Goal: Task Accomplishment & Management: Manage account settings

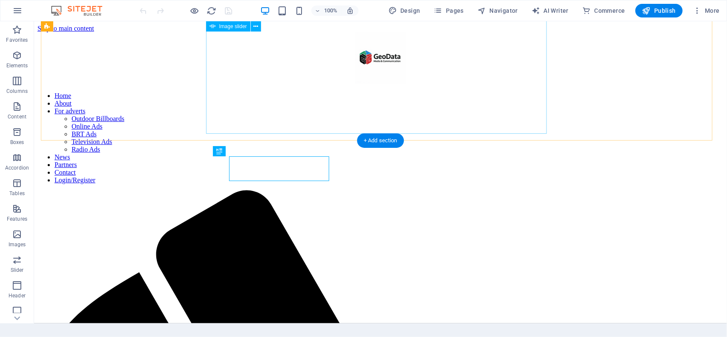
scroll to position [179, 0]
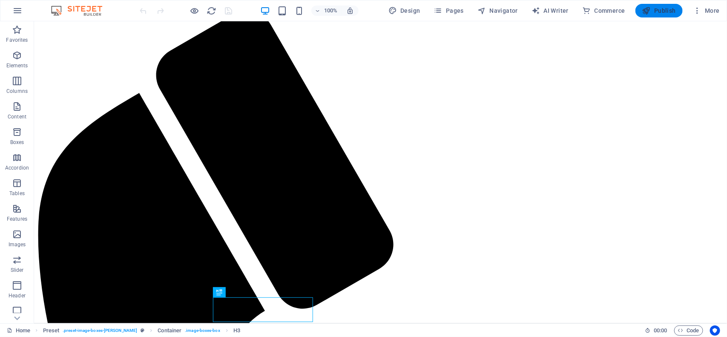
click at [648, 13] on icon "button" at bounding box center [647, 10] width 9 height 9
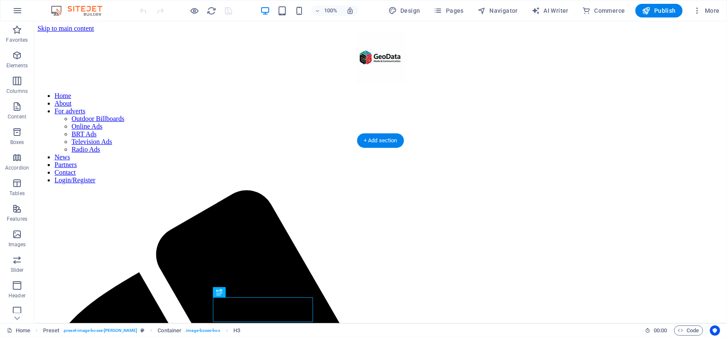
scroll to position [179, 0]
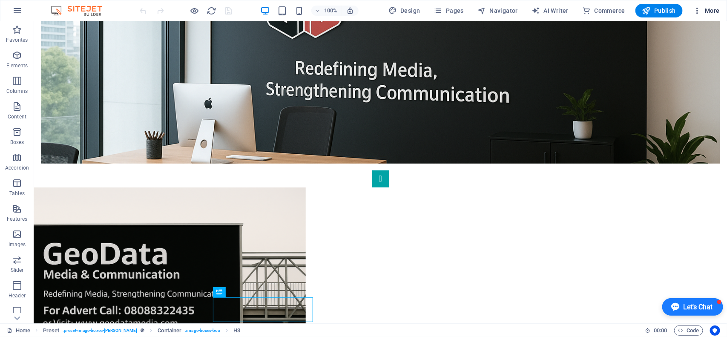
click at [713, 11] on span "More" at bounding box center [706, 10] width 27 height 9
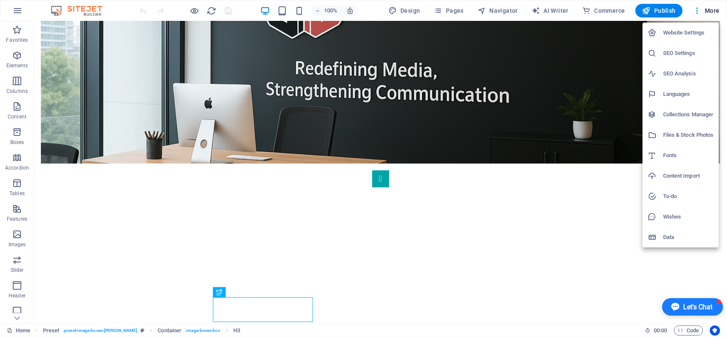
click at [18, 9] on div at bounding box center [363, 168] width 727 height 337
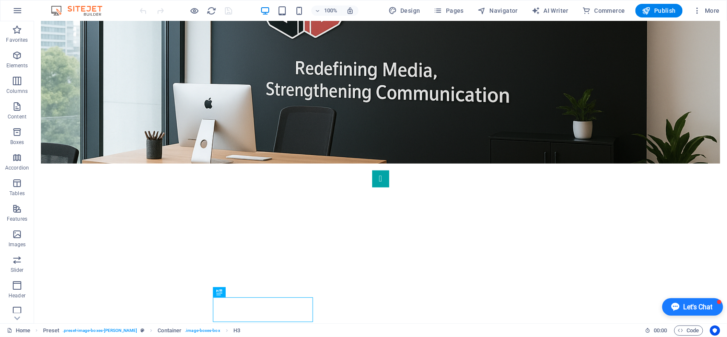
click at [18, 9] on icon "button" at bounding box center [17, 11] width 10 height 10
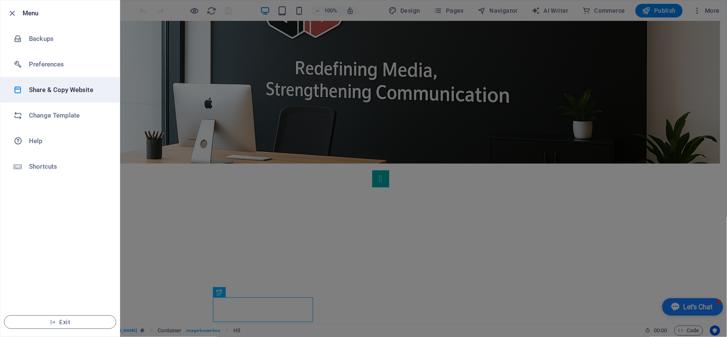
click at [78, 92] on h6 "Share & Copy Website" at bounding box center [68, 90] width 79 height 10
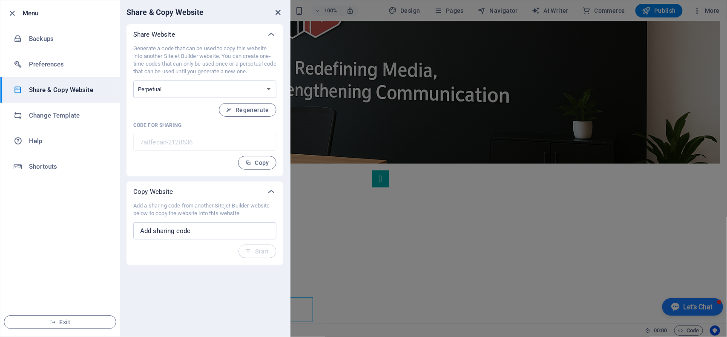
click at [280, 13] on icon "close" at bounding box center [279, 13] width 10 height 10
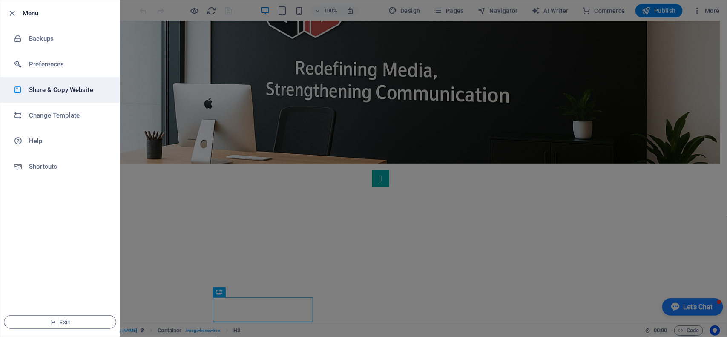
click at [39, 90] on h6 "Share & Copy Website" at bounding box center [68, 90] width 79 height 10
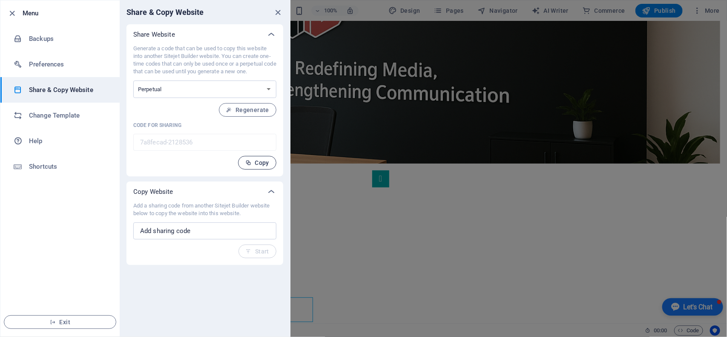
click at [257, 167] on button "Copy" at bounding box center [257, 163] width 38 height 14
click at [249, 164] on icon "button" at bounding box center [248, 163] width 6 height 6
click at [12, 14] on icon "button" at bounding box center [13, 14] width 10 height 10
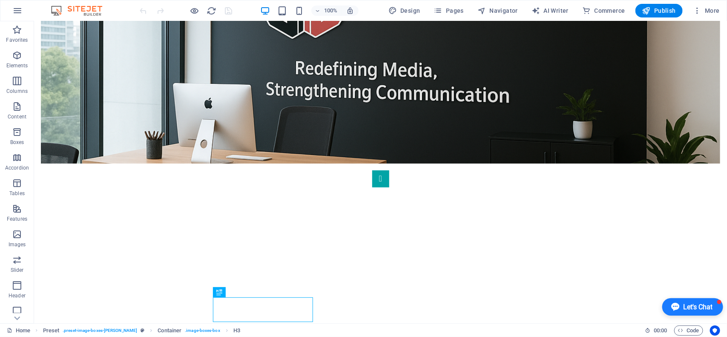
click at [96, 7] on img at bounding box center [81, 11] width 64 height 10
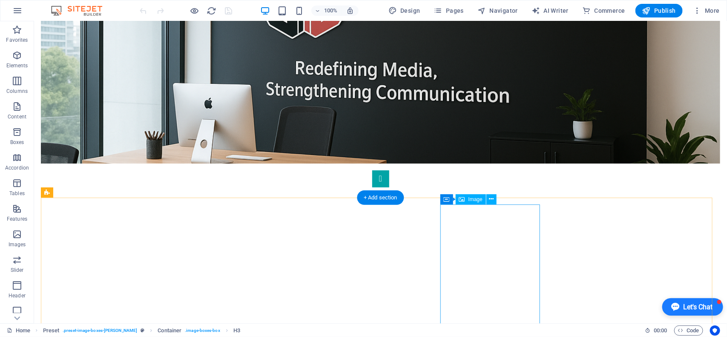
scroll to position [122, 0]
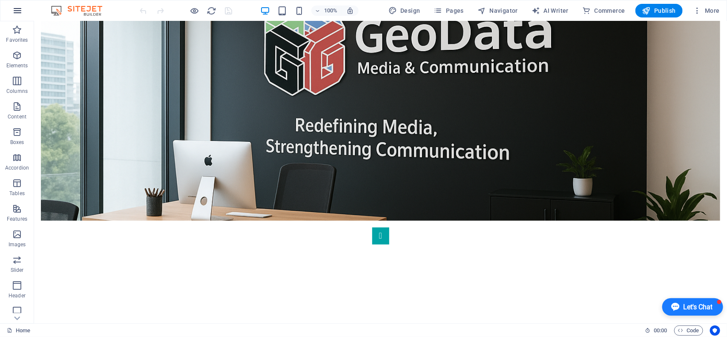
click at [16, 12] on icon "button" at bounding box center [17, 11] width 10 height 10
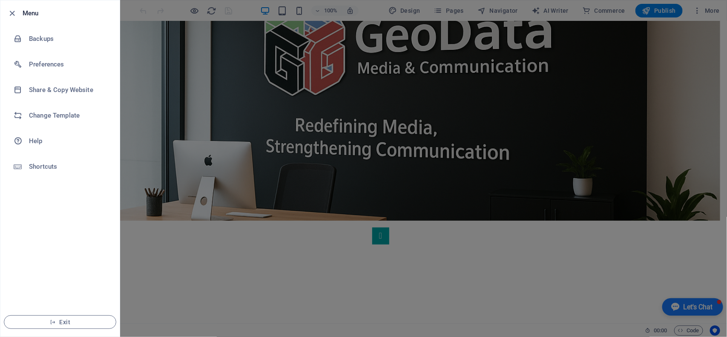
click at [33, 12] on h6 "Menu" at bounding box center [68, 13] width 90 height 10
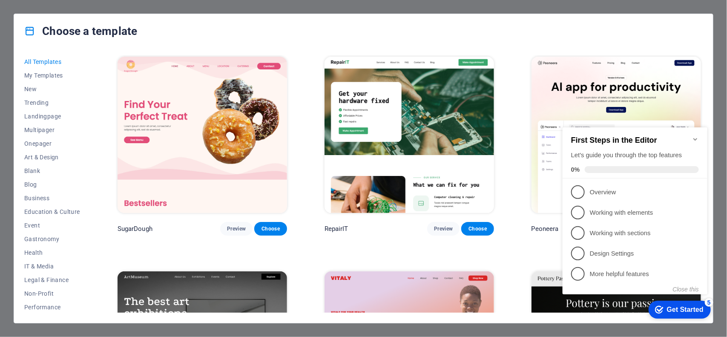
click at [696, 141] on icon "Minimize checklist" at bounding box center [695, 139] width 7 height 7
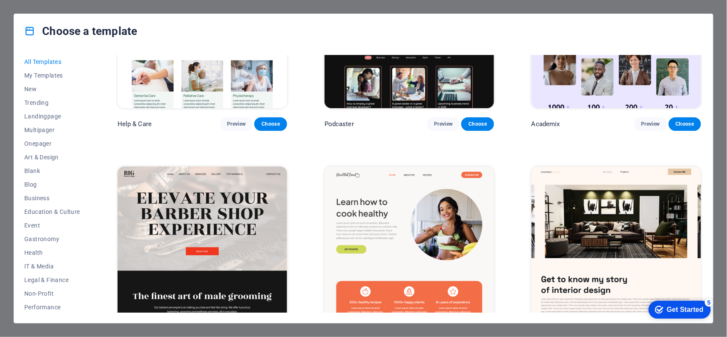
scroll to position [1194, 0]
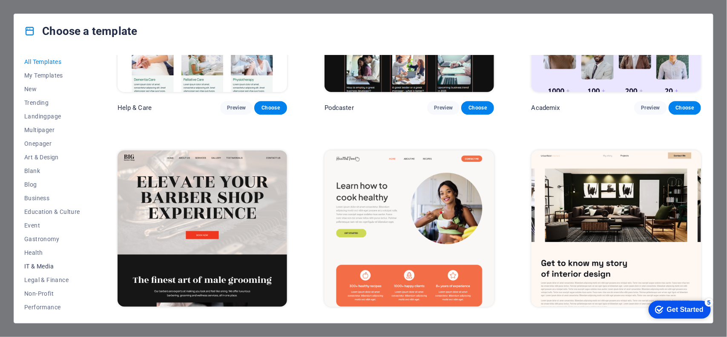
click at [31, 268] on span "IT & Media" at bounding box center [52, 266] width 56 height 7
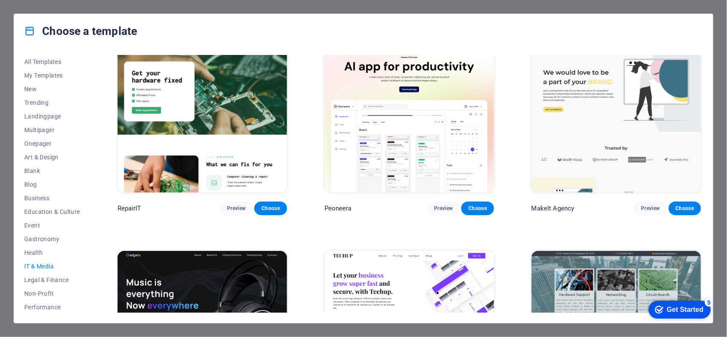
scroll to position [0, 0]
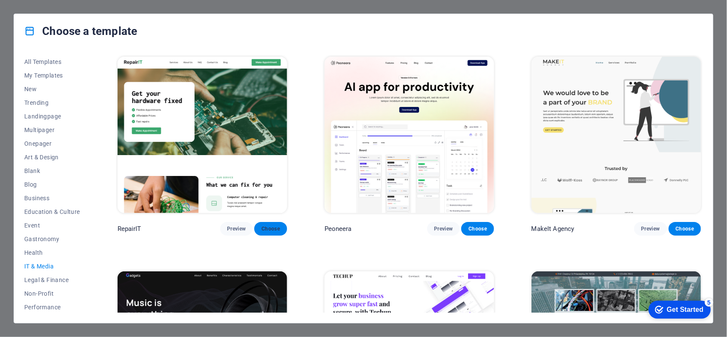
click at [265, 226] on span "Choose" at bounding box center [270, 228] width 19 height 7
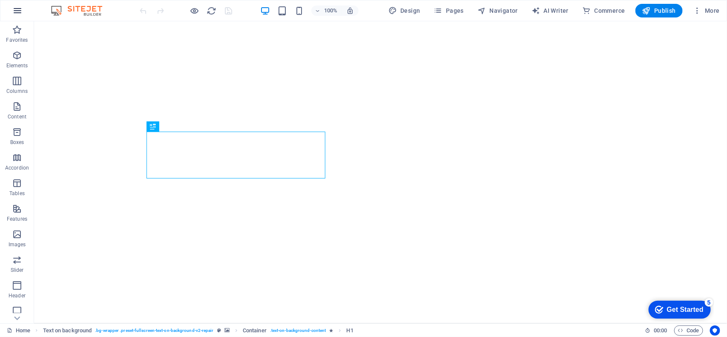
click at [17, 11] on icon "button" at bounding box center [17, 11] width 10 height 10
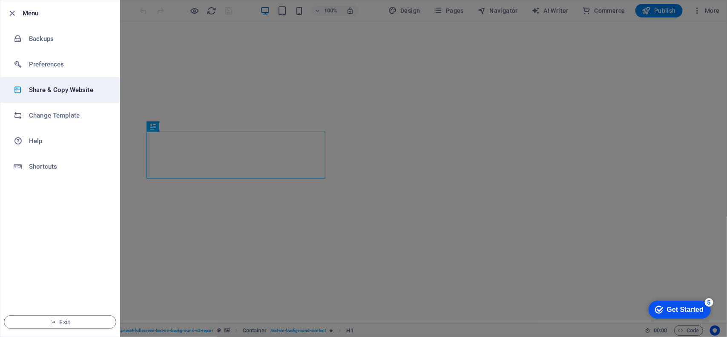
click at [61, 87] on h6 "Share & Copy Website" at bounding box center [68, 90] width 79 height 10
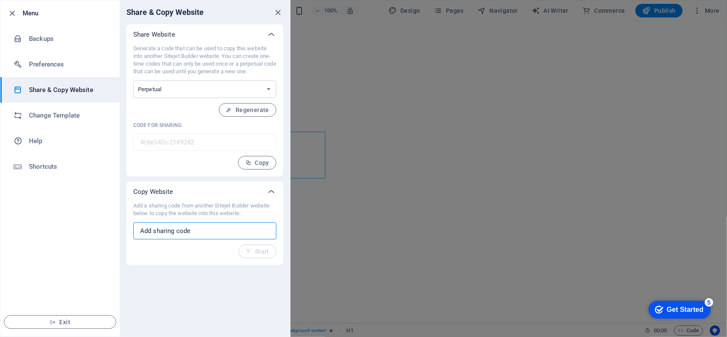
click at [192, 226] on input "text" at bounding box center [204, 230] width 143 height 17
paste input "7a8fecad-2128536"
type input "7a8fecad-2128536"
click at [267, 253] on span "Start" at bounding box center [257, 251] width 23 height 7
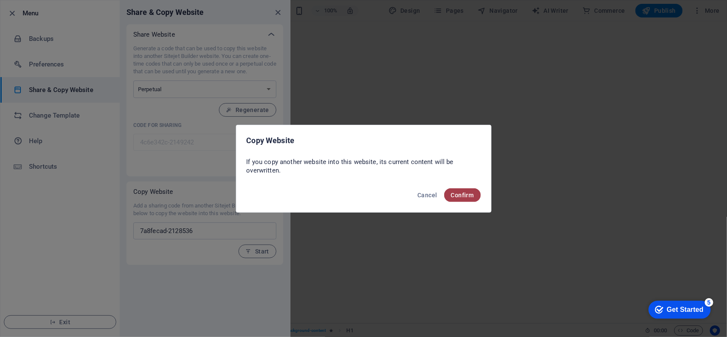
click at [467, 193] on span "Confirm" at bounding box center [462, 195] width 23 height 7
click at [466, 194] on span "Confirm" at bounding box center [462, 195] width 23 height 7
click at [458, 192] on span "Confirm" at bounding box center [462, 195] width 23 height 7
click at [460, 193] on span "Confirm" at bounding box center [462, 195] width 23 height 7
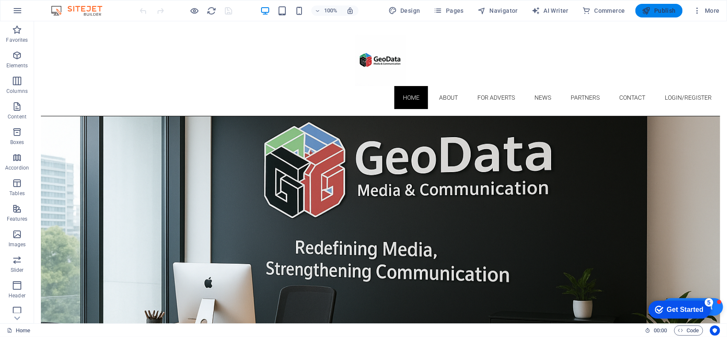
click at [662, 9] on span "Publish" at bounding box center [660, 10] width 34 height 9
click at [459, 12] on span "Pages" at bounding box center [449, 10] width 30 height 9
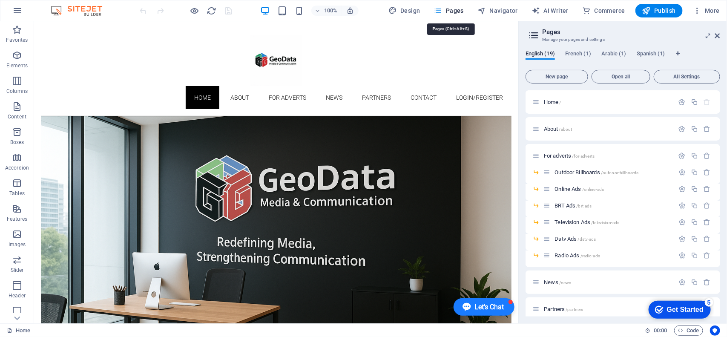
click at [459, 12] on span "Pages" at bounding box center [449, 10] width 30 height 9
click at [719, 37] on icon at bounding box center [717, 35] width 5 height 7
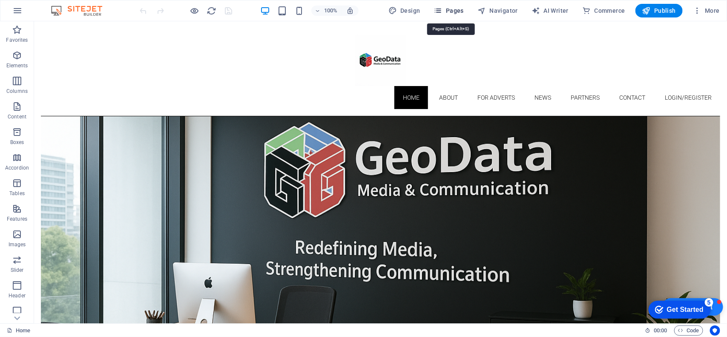
click at [456, 9] on span "Pages" at bounding box center [449, 10] width 30 height 9
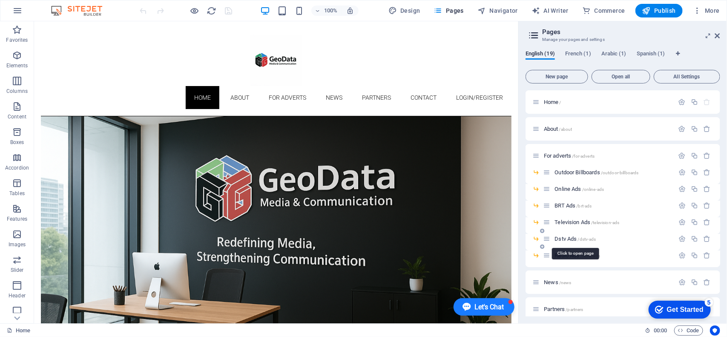
click at [564, 240] on span "Dstv Ads /dstv-ads" at bounding box center [575, 239] width 41 height 6
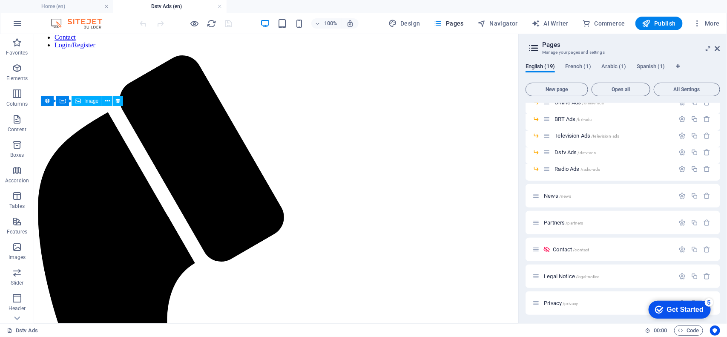
scroll to position [113, 0]
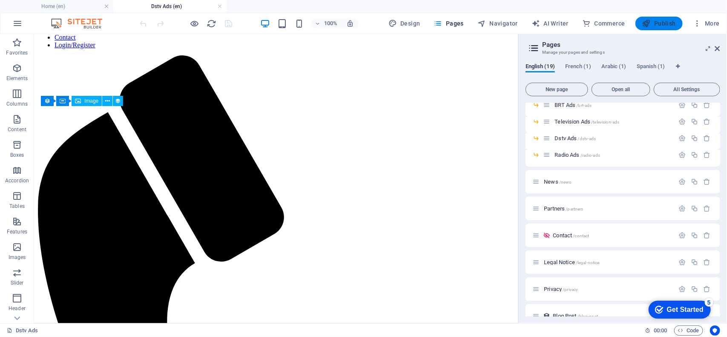
click at [667, 24] on span "Publish" at bounding box center [660, 23] width 34 height 9
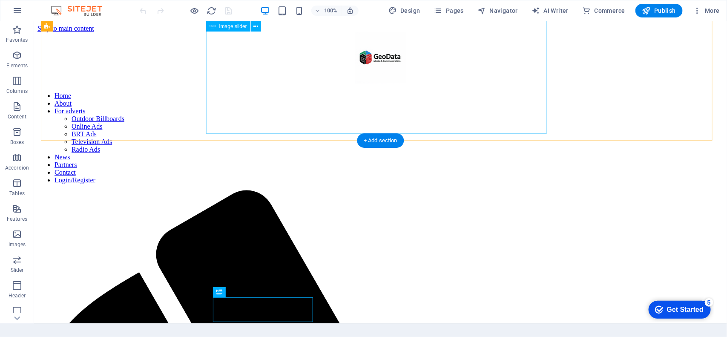
scroll to position [179, 0]
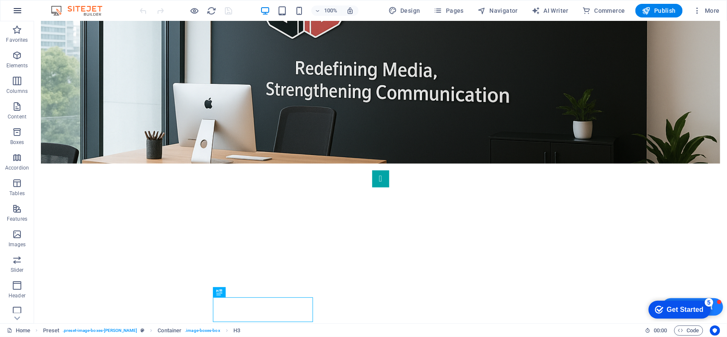
click at [13, 11] on icon "button" at bounding box center [17, 11] width 10 height 10
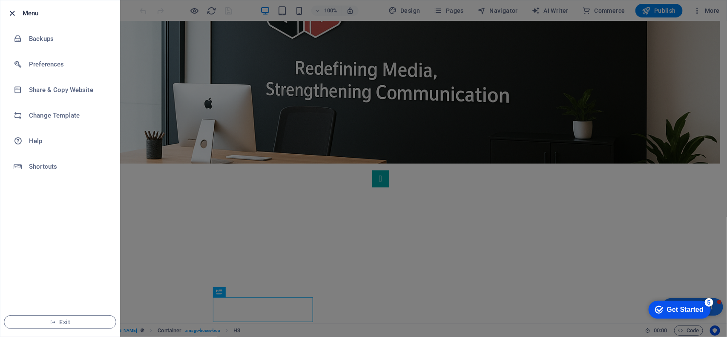
click at [11, 13] on icon "button" at bounding box center [13, 14] width 10 height 10
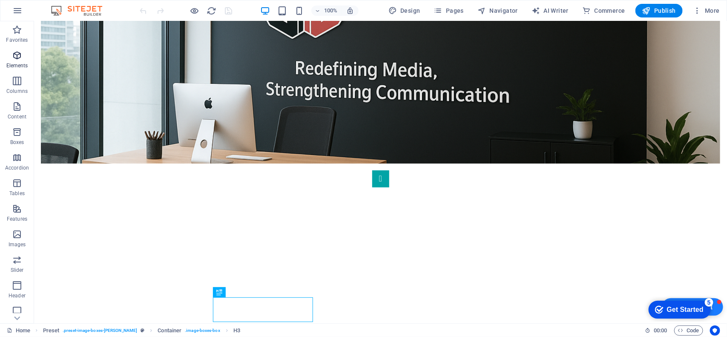
click at [19, 58] on icon "button" at bounding box center [17, 55] width 10 height 10
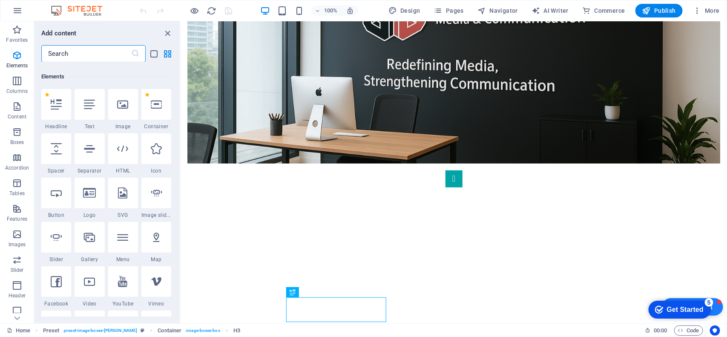
scroll to position [90, 0]
click at [118, 58] on input "text" at bounding box center [86, 53] width 90 height 17
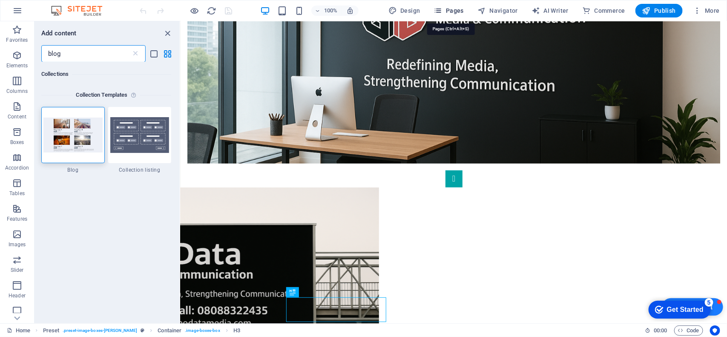
type input "blog"
click at [459, 13] on span "Pages" at bounding box center [449, 10] width 30 height 9
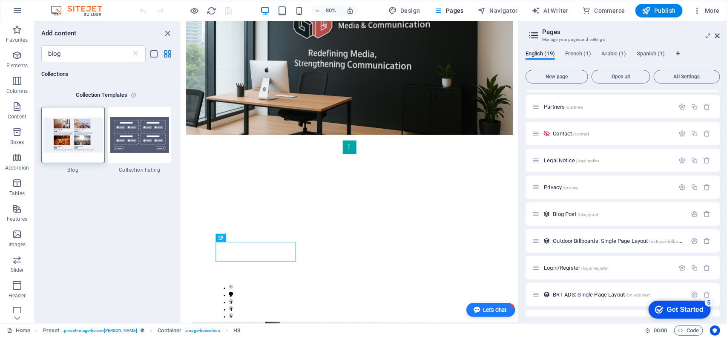
scroll to position [204, 0]
click at [556, 212] on span "Blog Post /blog-post" at bounding box center [575, 213] width 45 height 6
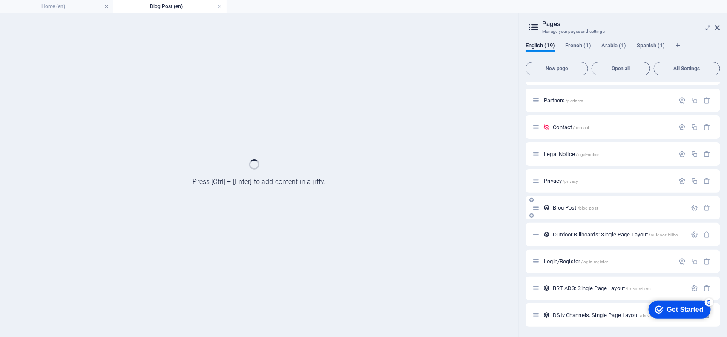
scroll to position [200, 0]
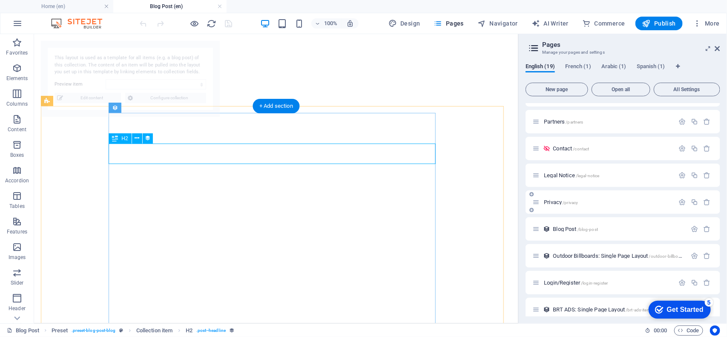
select select "68b5798266d61336830fa351"
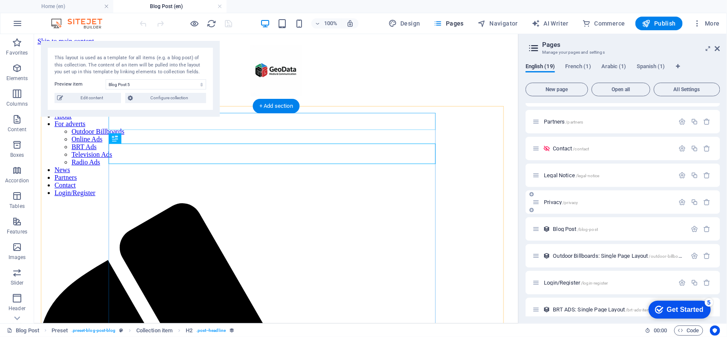
scroll to position [0, 0]
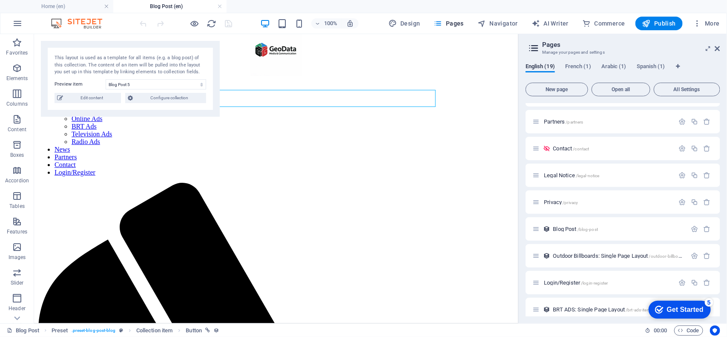
scroll to position [25, 0]
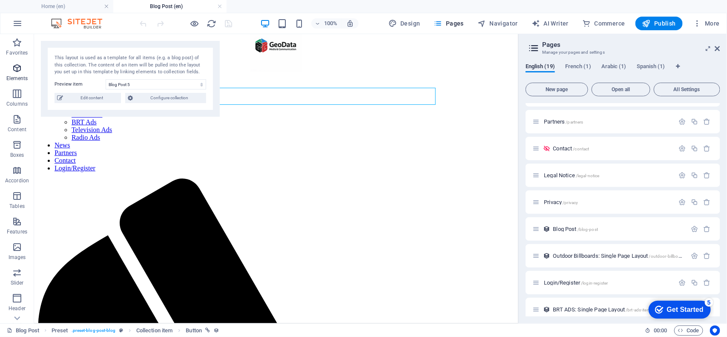
click at [21, 72] on icon "button" at bounding box center [17, 68] width 10 height 10
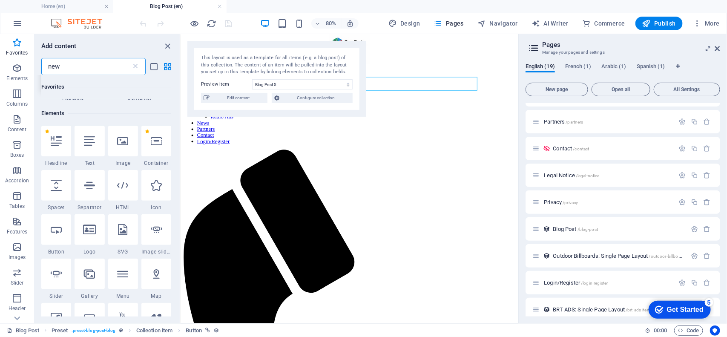
scroll to position [0, 0]
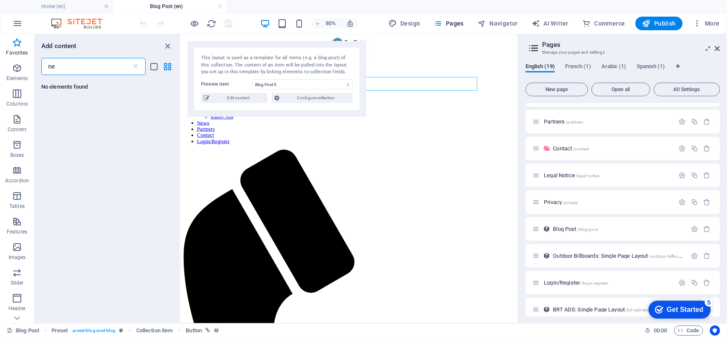
type input "n"
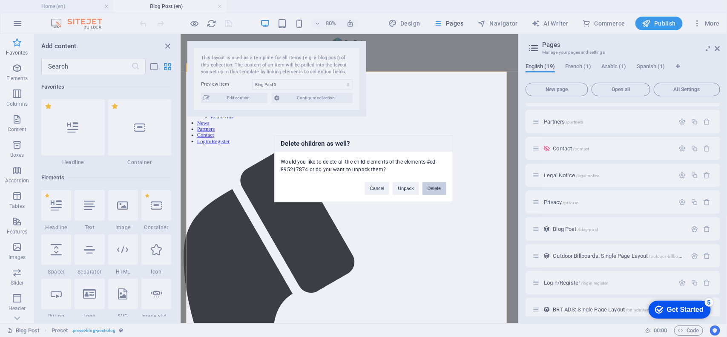
click at [439, 188] on button "Delete" at bounding box center [435, 188] width 24 height 13
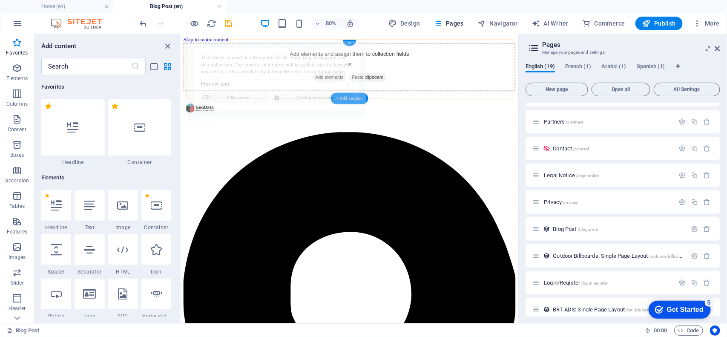
click at [343, 95] on div "+ Add section" at bounding box center [350, 99] width 38 height 12
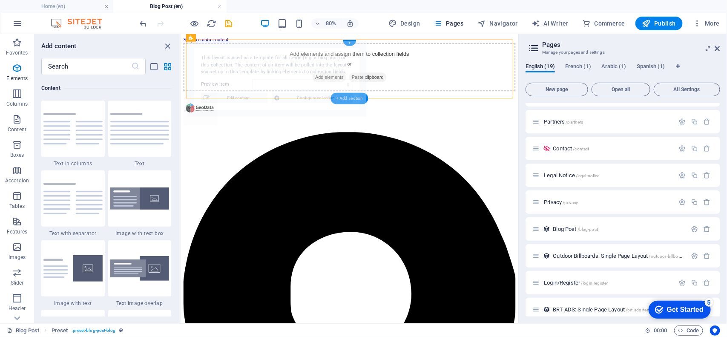
scroll to position [1490, 0]
select select "68b5798266d61336830fa351"
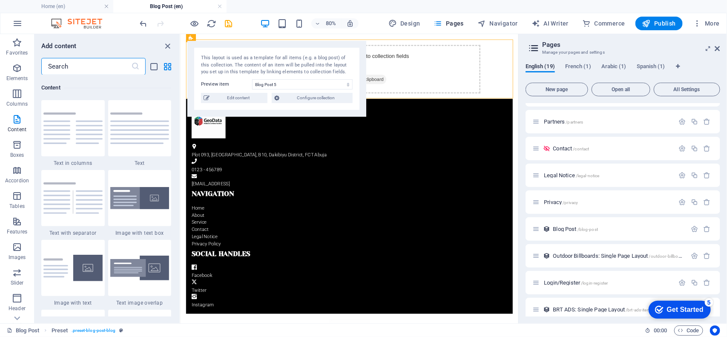
click at [80, 67] on input "text" at bounding box center [86, 66] width 90 height 17
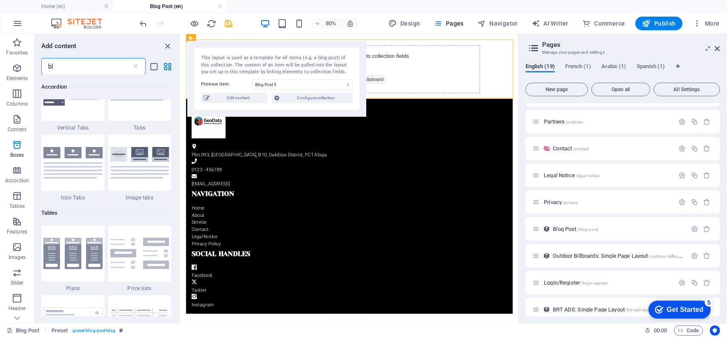
scroll to position [0, 0]
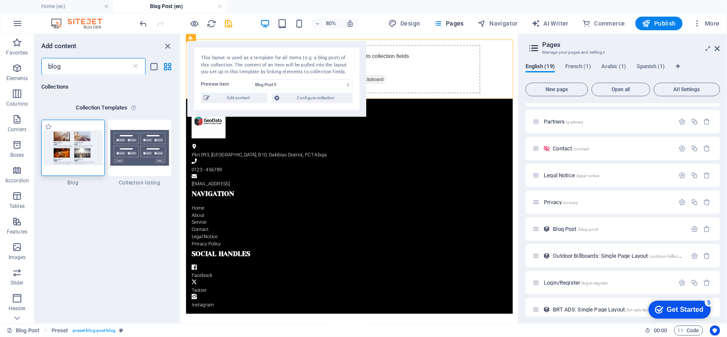
type input "blog"
click at [79, 163] on img at bounding box center [72, 147] width 59 height 35
click at [250, 97] on span "Edit content" at bounding box center [238, 98] width 53 height 10
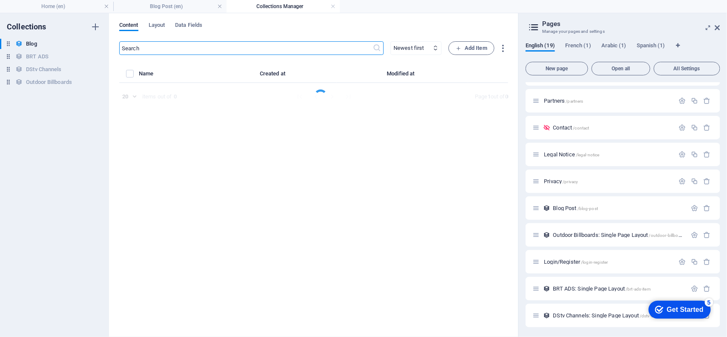
select select "Category 1"
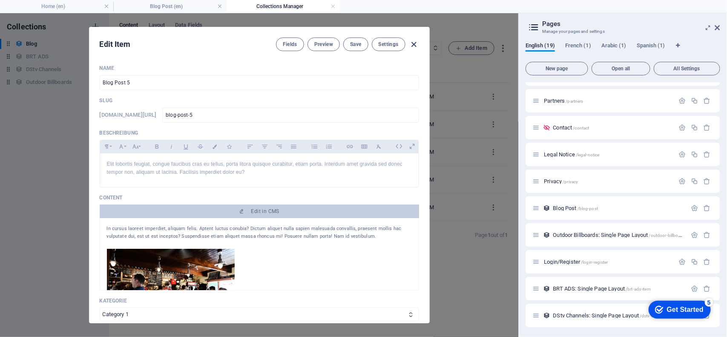
click at [414, 45] on icon "button" at bounding box center [414, 45] width 10 height 10
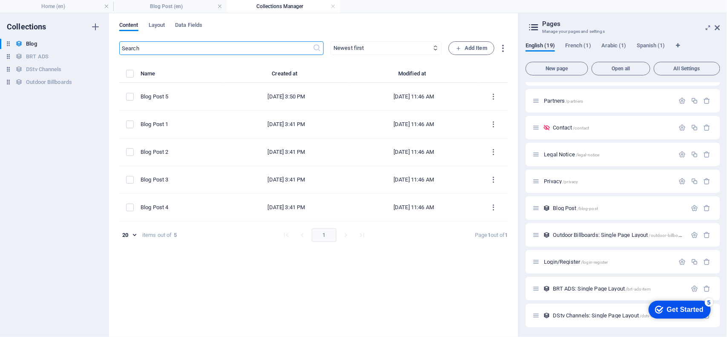
type input "2025-09-01"
type input "blog-post-5"
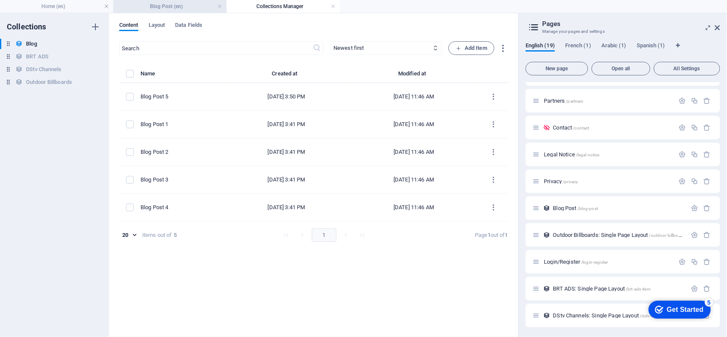
click at [148, 6] on h4 "Blog Post (en)" at bounding box center [169, 6] width 113 height 9
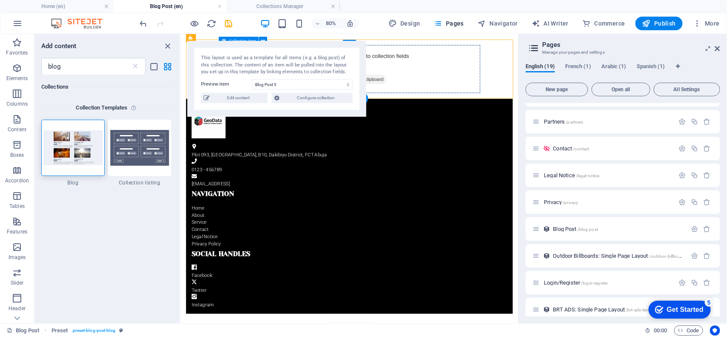
click at [512, 74] on div "Add elements and assign them to collection fields or Add elements Paste clipboa…" at bounding box center [391, 77] width 327 height 61
click at [467, 77] on div "Add elements and assign them to collection fields or Add elements Paste clipboa…" at bounding box center [391, 77] width 327 height 61
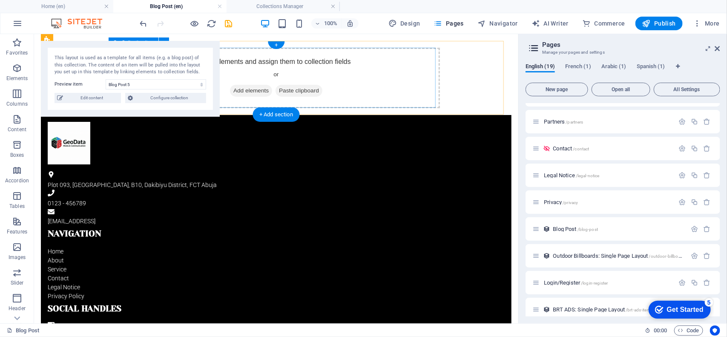
click at [386, 70] on div "Add elements and assign them to collection fields or Add elements Paste clipboa…" at bounding box center [276, 77] width 327 height 61
click at [320, 105] on div "Add elements and assign them to collection fields or Add elements Paste clipboa…" at bounding box center [276, 77] width 327 height 61
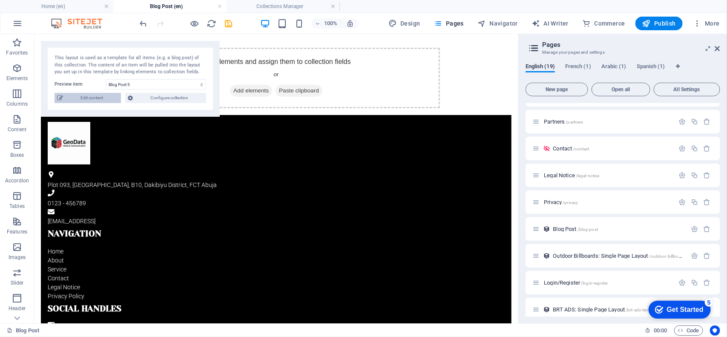
click at [97, 99] on span "Edit content" at bounding box center [92, 98] width 53 height 10
select select "Category 1"
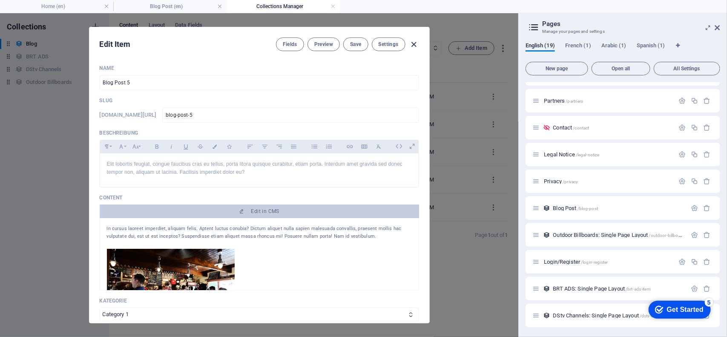
click at [413, 43] on icon "button" at bounding box center [414, 45] width 10 height 10
type input "2025-09-01"
type input "blog-post-5"
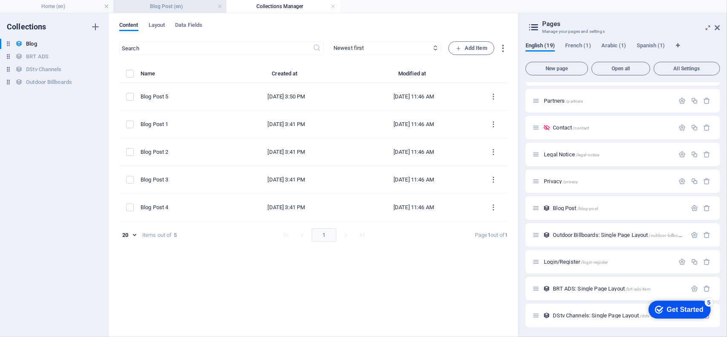
click at [167, 6] on h4 "Blog Post (en)" at bounding box center [169, 6] width 113 height 9
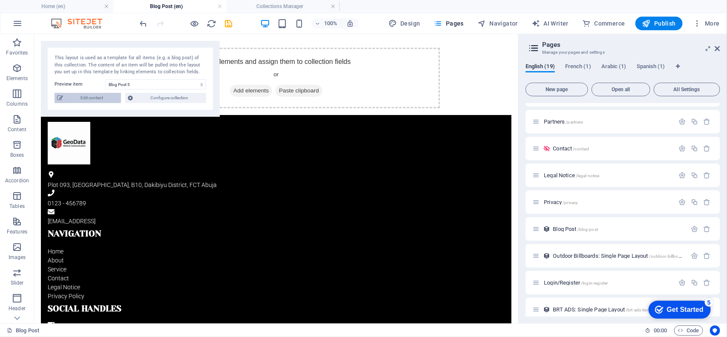
click at [70, 97] on span "Edit content" at bounding box center [92, 98] width 53 height 10
select select "Category 1"
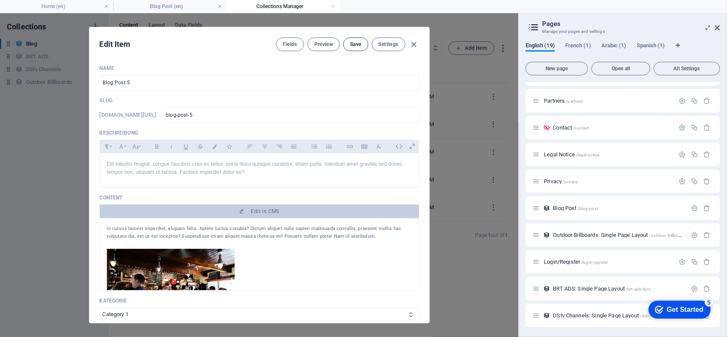
click at [357, 43] on span "Save" at bounding box center [355, 44] width 11 height 7
click at [413, 40] on icon "button" at bounding box center [414, 45] width 10 height 10
type input "2025-09-01"
type input "blog-post-5"
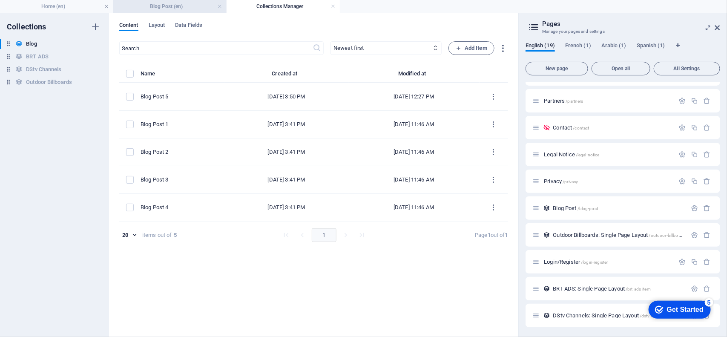
click at [188, 2] on h4 "Blog Post (en)" at bounding box center [169, 6] width 113 height 9
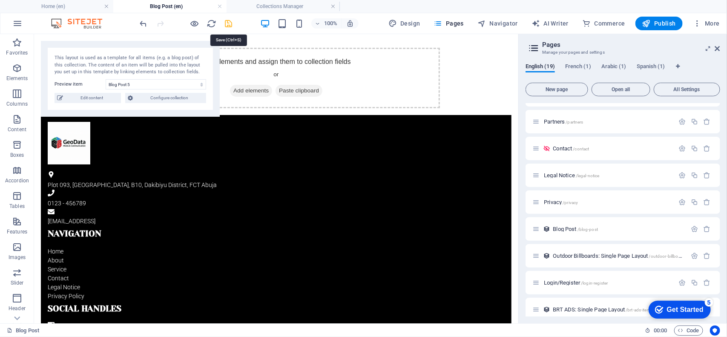
click at [226, 27] on icon "save" at bounding box center [229, 24] width 10 height 10
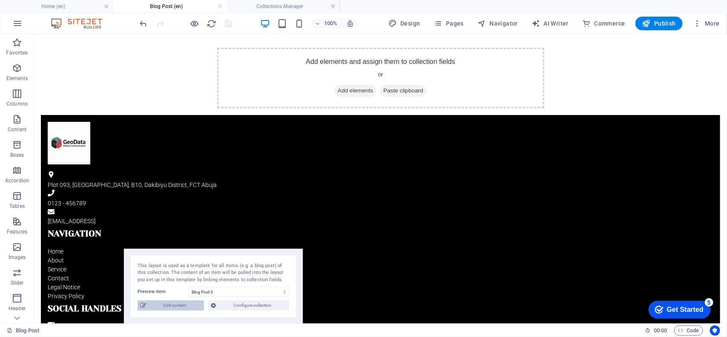
drag, startPoint x: 80, startPoint y: 46, endPoint x: 164, endPoint y: 307, distance: 274.0
click at [164, 307] on div "This layout is used as a template for all items (e.g. a blog post) of this coll…" at bounding box center [213, 287] width 179 height 76
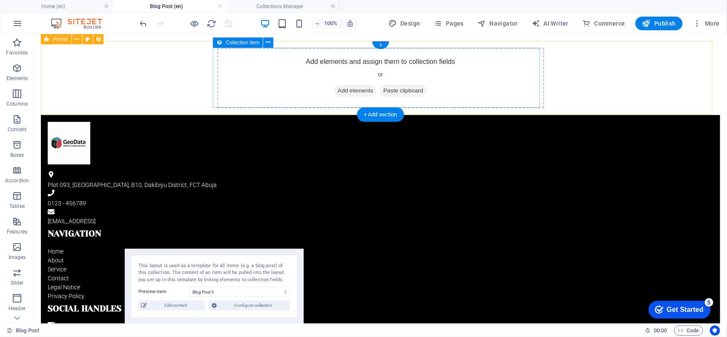
click at [444, 83] on div "Add elements and assign them to collection fields or Add elements Paste clipboa…" at bounding box center [380, 77] width 327 height 61
click at [386, 113] on div "+ Add section" at bounding box center [380, 114] width 47 height 14
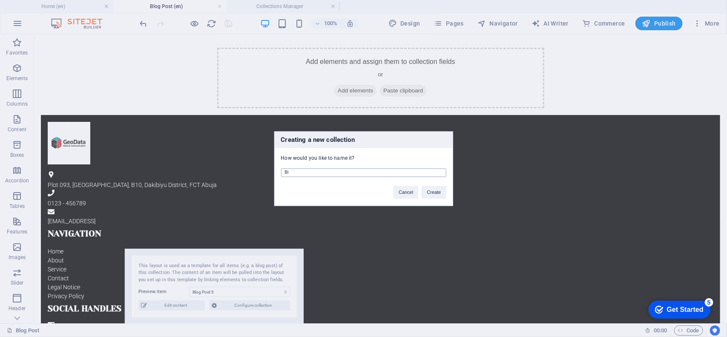
type input "B"
type input "GEODATA MEDIA BLOG"
click at [437, 190] on button "Create" at bounding box center [434, 192] width 24 height 13
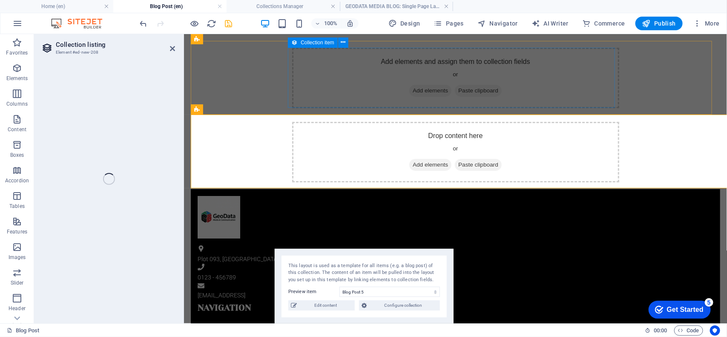
select select "68b583662b30893b290593b6"
select select
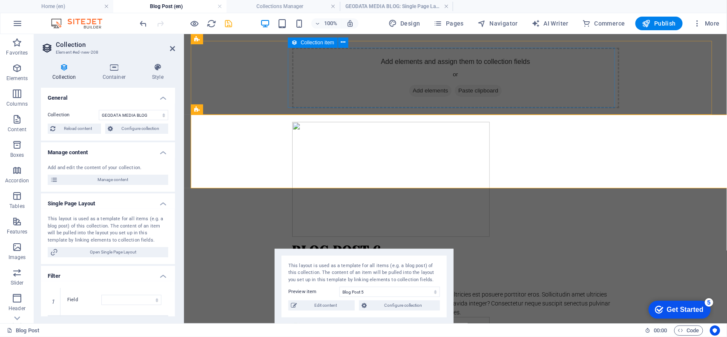
select select "columns.status"
select select "columns.publishing_date"
select select "past"
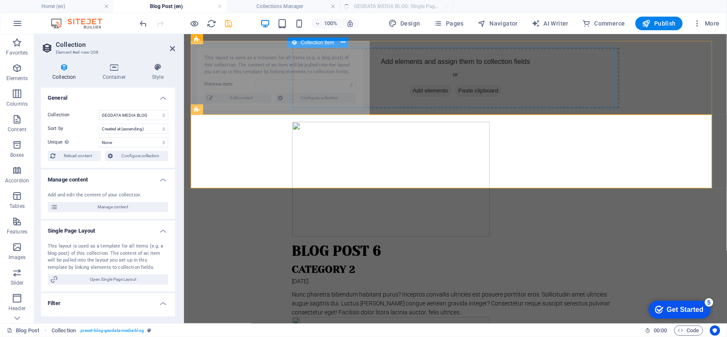
select select "columns.publishing_date_DESC"
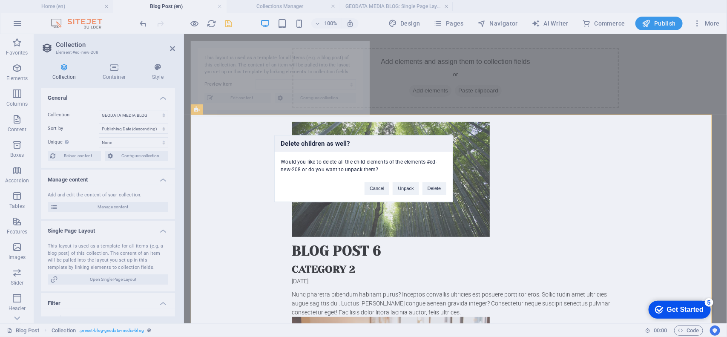
select select "68b58367c5caea4d430806c5"
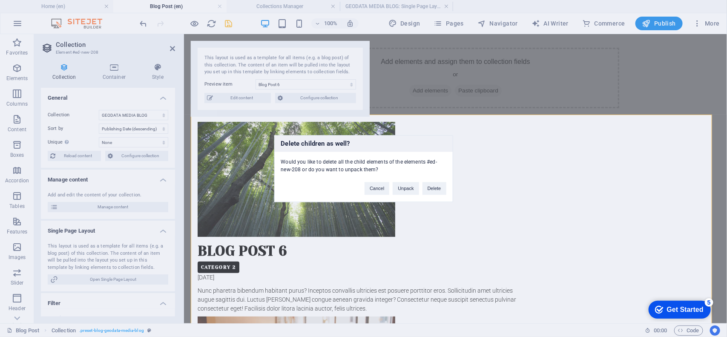
click at [658, 95] on div "Delete children as well? Would you like to delete all the child elements of the…" at bounding box center [363, 168] width 727 height 337
click at [371, 191] on button "Cancel" at bounding box center [377, 188] width 25 height 13
click at [435, 186] on button "Delete" at bounding box center [435, 188] width 24 height 13
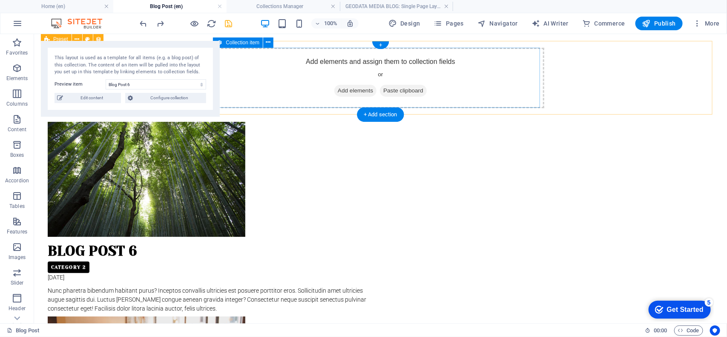
click at [495, 100] on div "Add elements and assign them to collection fields or Add elements Paste clipboa…" at bounding box center [380, 77] width 327 height 61
click at [264, 40] on div "Add elements and assign them to collection fields or Add elements Paste clipboa…" at bounding box center [380, 77] width 680 height 74
click at [269, 43] on icon at bounding box center [268, 42] width 5 height 9
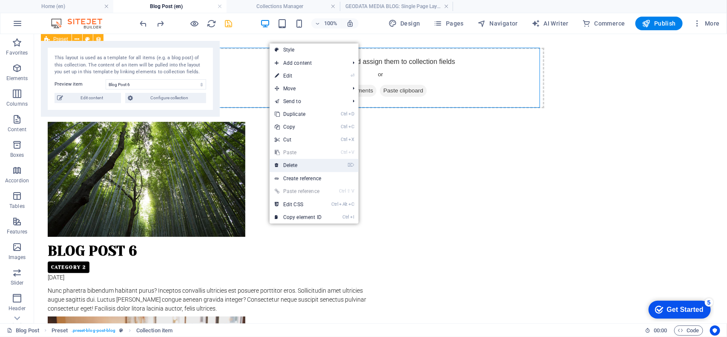
click at [288, 168] on link "⌦ Delete" at bounding box center [298, 165] width 57 height 13
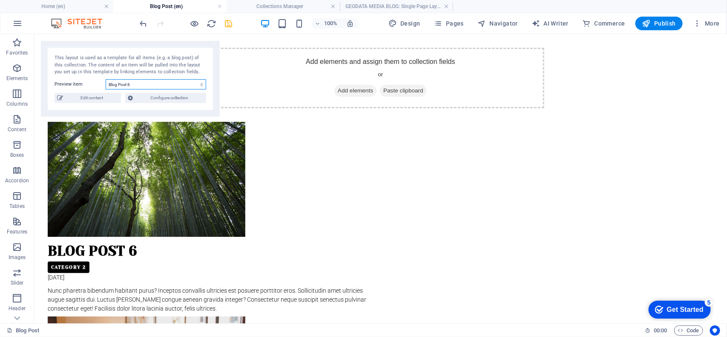
click at [178, 87] on select "Blog Post 6 Blog Post 5 Blog Post 4 Blog Post 3 Blog Post 2 Blog Post 1" at bounding box center [156, 84] width 101 height 10
click at [67, 101] on span "Edit content" at bounding box center [92, 98] width 53 height 10
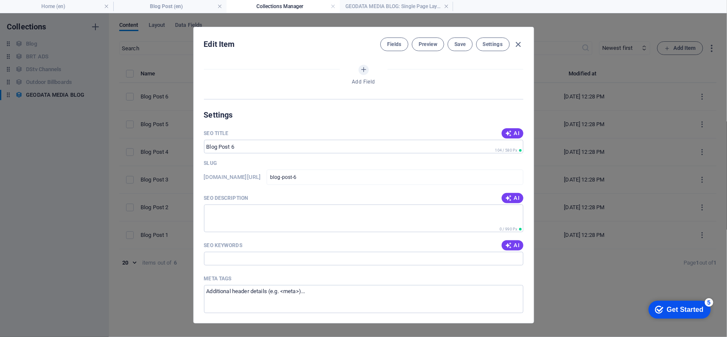
select select "Category 2"
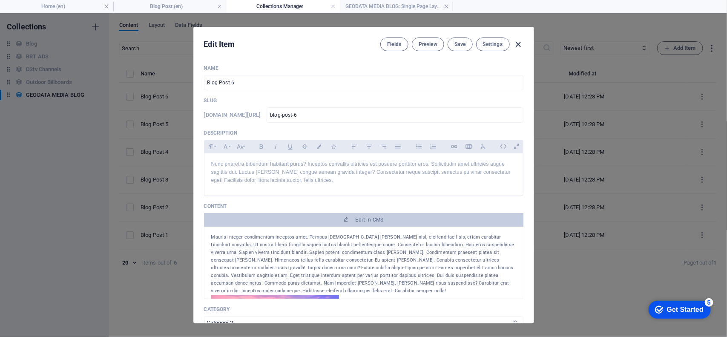
click at [517, 43] on icon "button" at bounding box center [519, 45] width 10 height 10
type input "blog-post-6"
type input "2025-09-01"
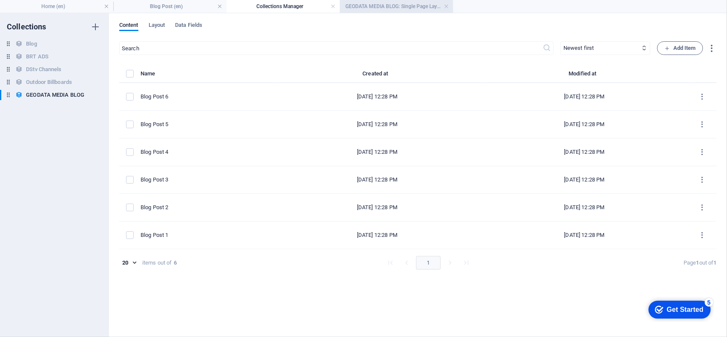
click at [393, 5] on h4 "GEODATA MEDIA BLOG: Single Page Layout (en)" at bounding box center [396, 6] width 113 height 9
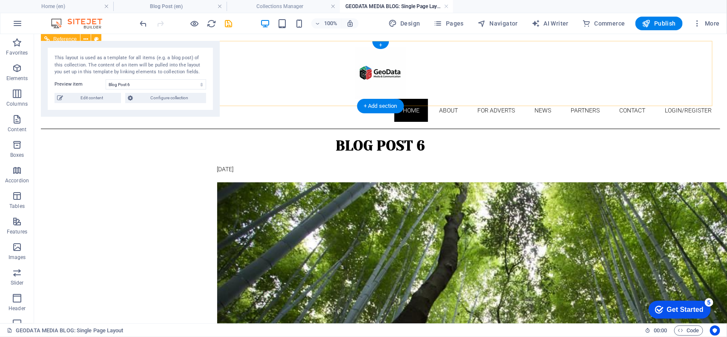
click at [443, 98] on nav "Home About For adverts Outdoor Billboards Online Ads BRT Ads Television Ads Rad…" at bounding box center [380, 109] width 680 height 23
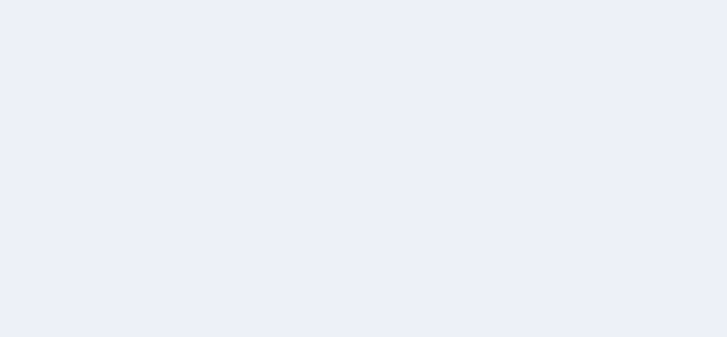
click at [727, 73] on div at bounding box center [363, 168] width 727 height 337
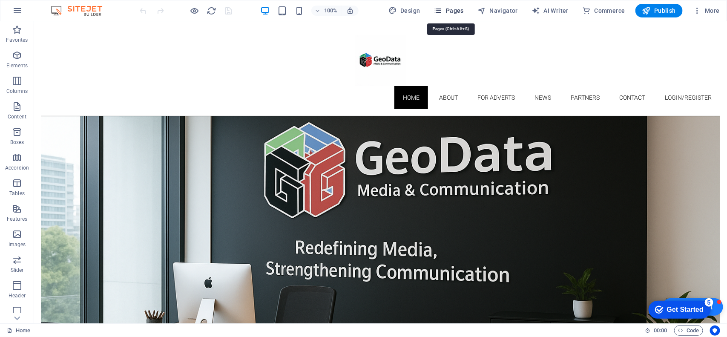
click at [459, 13] on span "Pages" at bounding box center [449, 10] width 30 height 9
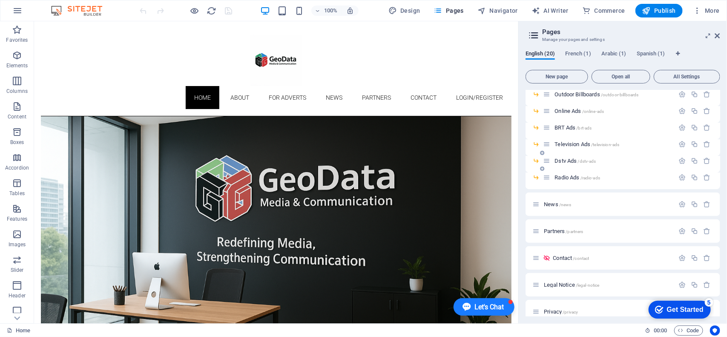
scroll to position [81, 0]
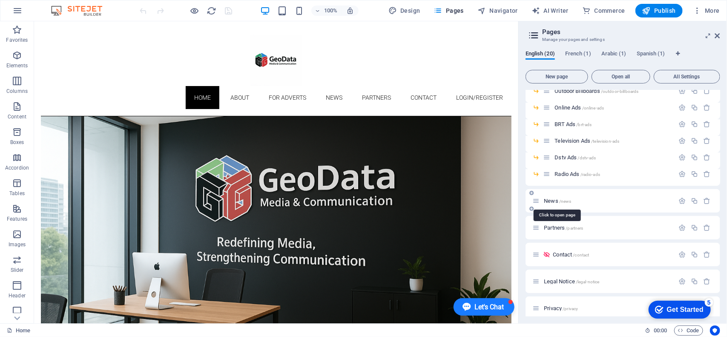
click at [555, 201] on span "News /news" at bounding box center [557, 201] width 27 height 6
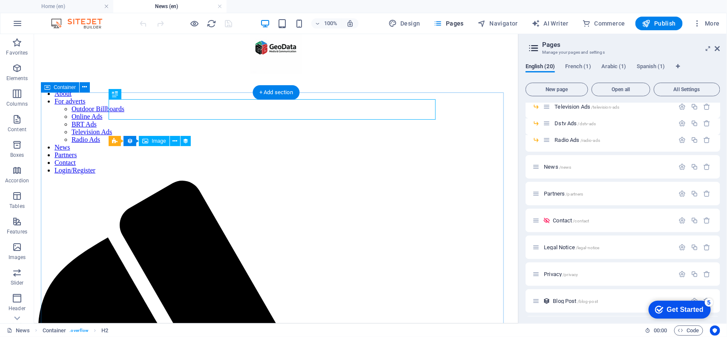
scroll to position [0, 0]
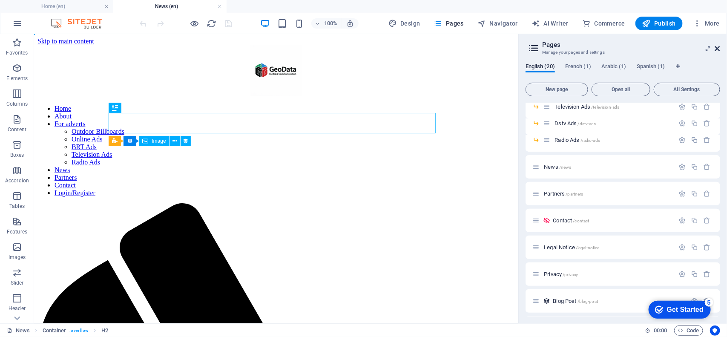
click at [718, 47] on icon at bounding box center [717, 48] width 5 height 7
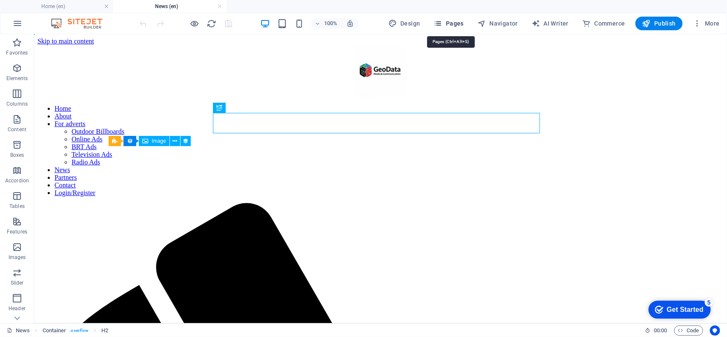
click at [457, 24] on span "Pages" at bounding box center [449, 23] width 30 height 9
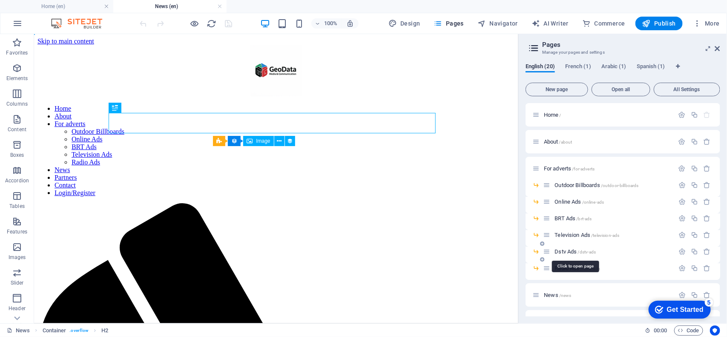
click at [582, 250] on span "/dstv-ads" at bounding box center [587, 252] width 18 height 5
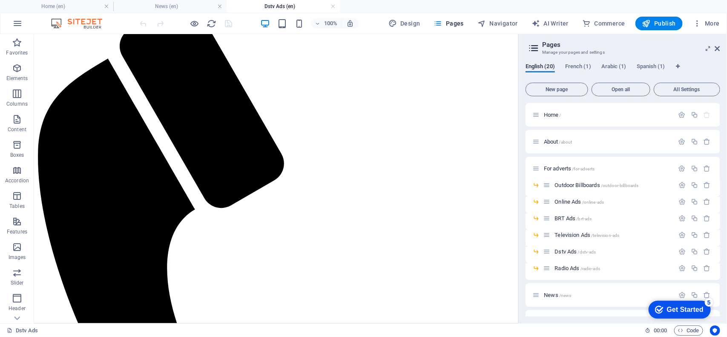
scroll to position [204, 0]
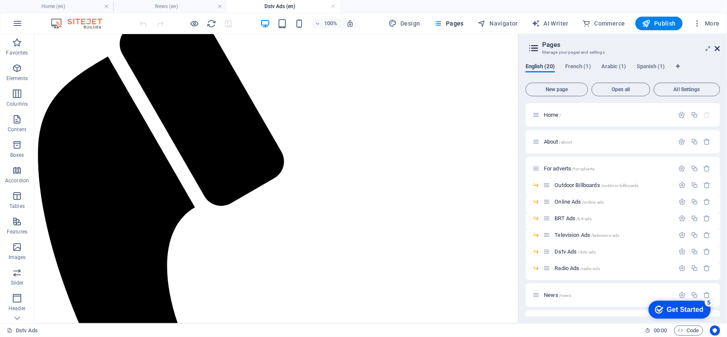
click at [718, 49] on icon at bounding box center [717, 48] width 5 height 7
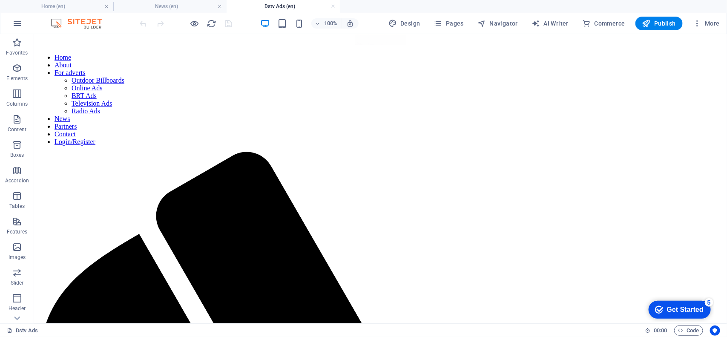
scroll to position [0, 0]
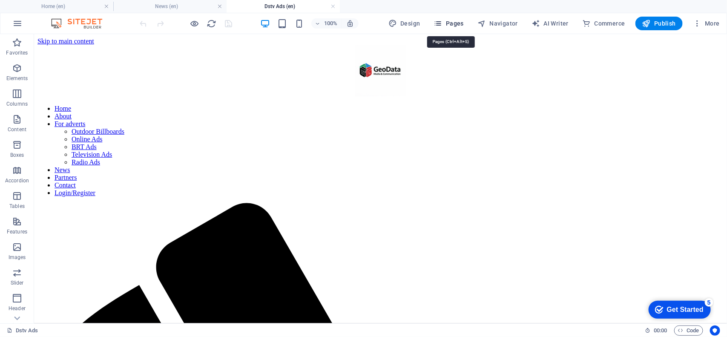
click at [459, 21] on span "Pages" at bounding box center [449, 23] width 30 height 9
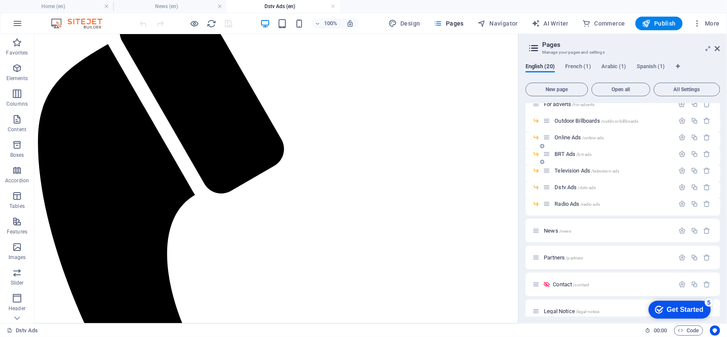
scroll to position [253, 0]
